Goal: Task Accomplishment & Management: Manage account settings

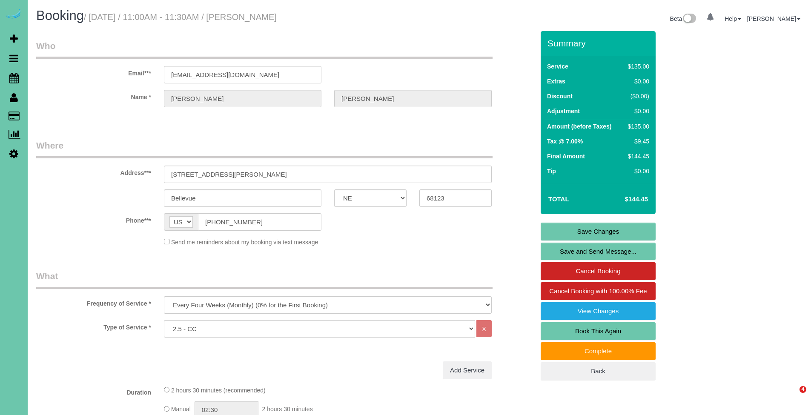
select select "NE"
select select "number:37"
select select "number:42"
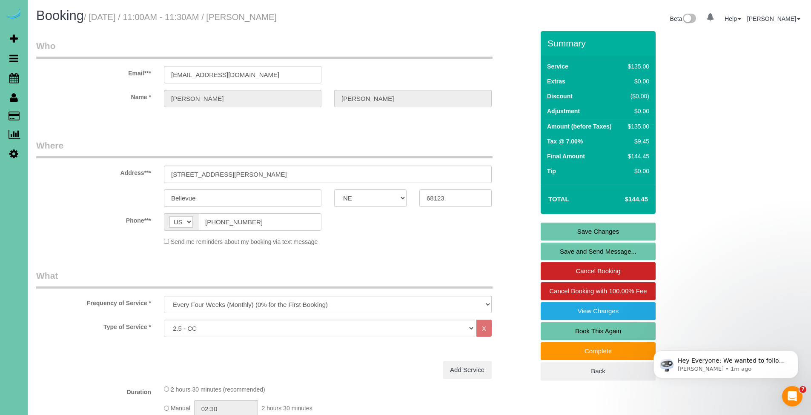
click at [348, 222] on div "Phone*** AF AL DZ AD AO AI AQ AG AR AM AW AU AT AZ BS BH BD BB BY BE BZ BJ BM B…" at bounding box center [285, 221] width 511 height 17
click at [604, 369] on link "Back" at bounding box center [598, 371] width 115 height 18
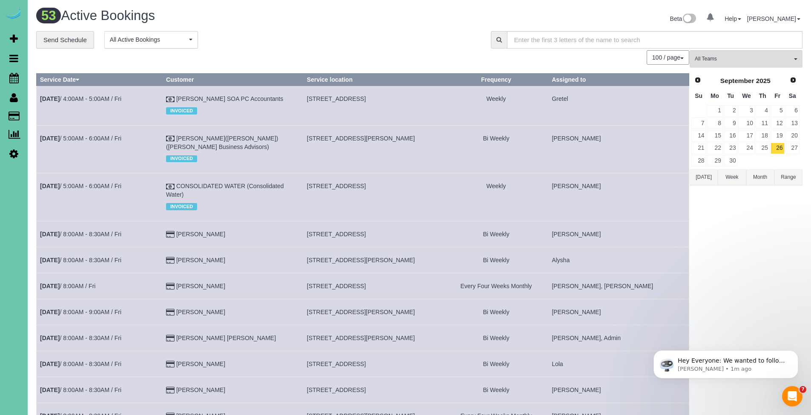
click at [302, 31] on div "**********" at bounding box center [257, 40] width 442 height 18
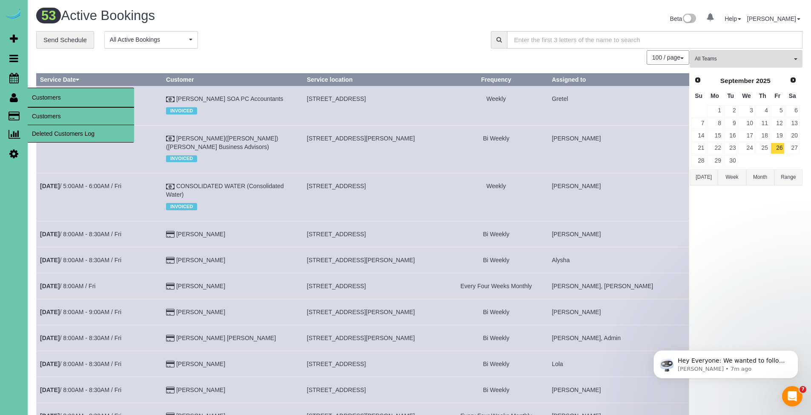
click at [49, 118] on link "Customers" at bounding box center [81, 116] width 106 height 17
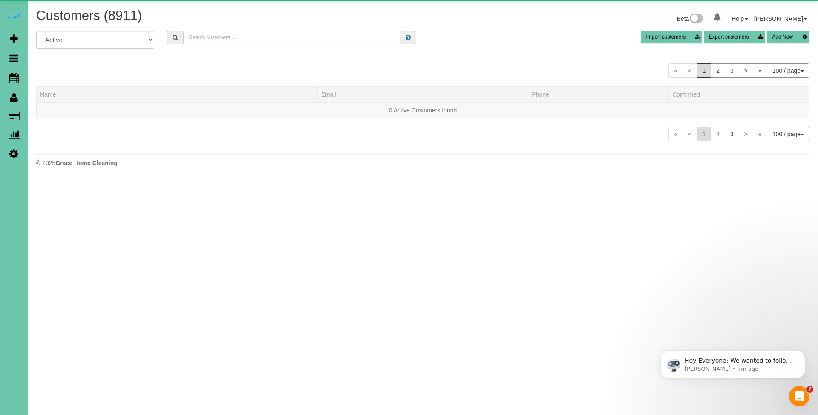
click at [224, 41] on input "text" at bounding box center [291, 37] width 217 height 13
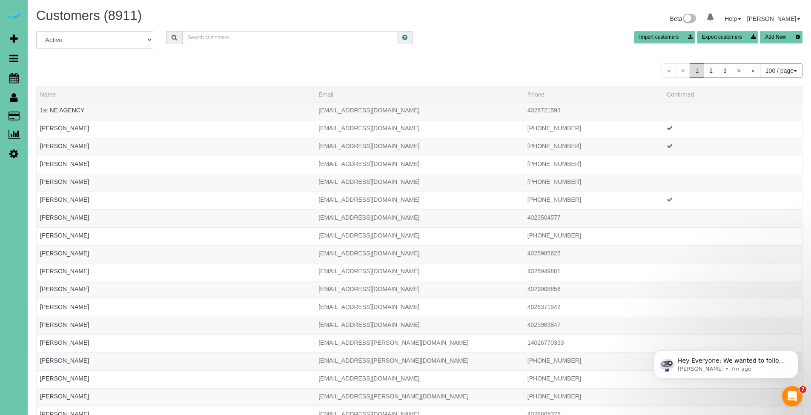
type input "k"
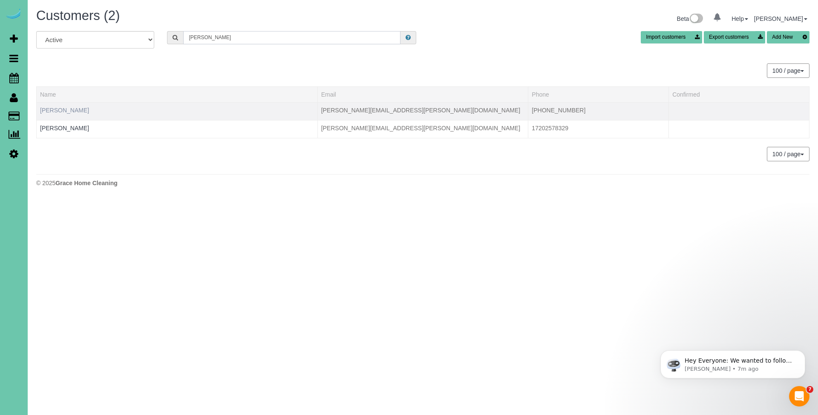
type input "[PERSON_NAME]"
click at [69, 112] on link "[PERSON_NAME]" at bounding box center [64, 110] width 49 height 7
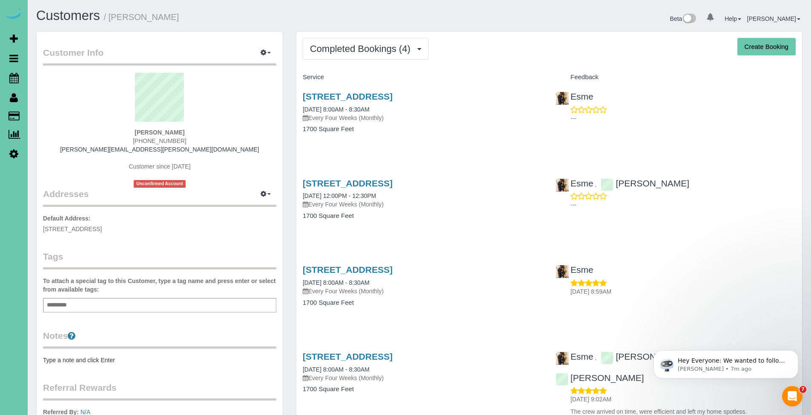
click at [498, 60] on div "Completed Bookings (4) Completed Bookings (4) Upcoming Bookings (15) Cancelled …" at bounding box center [549, 240] width 506 height 416
